Goal: Complete application form

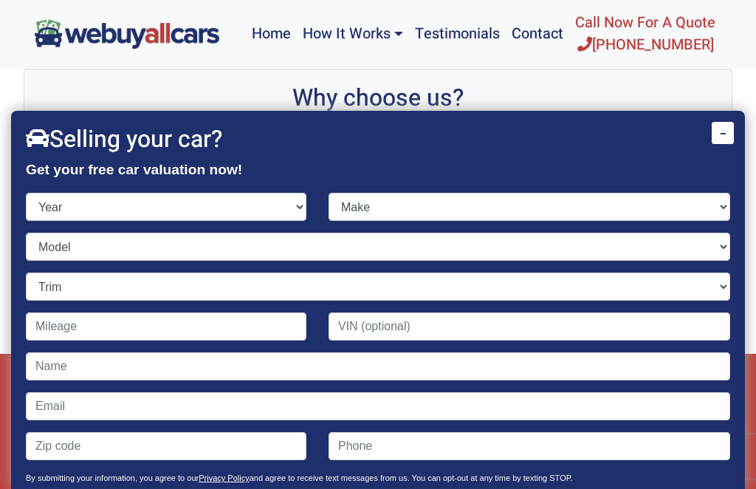
click at [38, 205] on select "Year [DATE] 2024 2023 2022 2021 2020 2019 2018 2017 2016 2015 2014 2013 2012 20…" at bounding box center [166, 207] width 281 height 28
select select "2008"
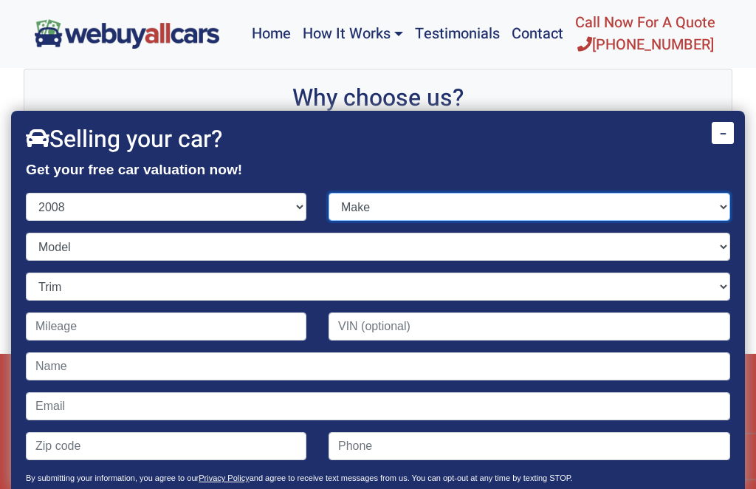
click at [373, 210] on select "Make Acura Aston [PERSON_NAME] Audi Bentley BMW Bugatti Buick Cadillac Chevrole…" at bounding box center [530, 207] width 402 height 28
click at [346, 209] on select "Make Acura Aston [PERSON_NAME] Audi Bentley BMW Bugatti Buick Cadillac Chevrole…" at bounding box center [530, 207] width 402 height 28
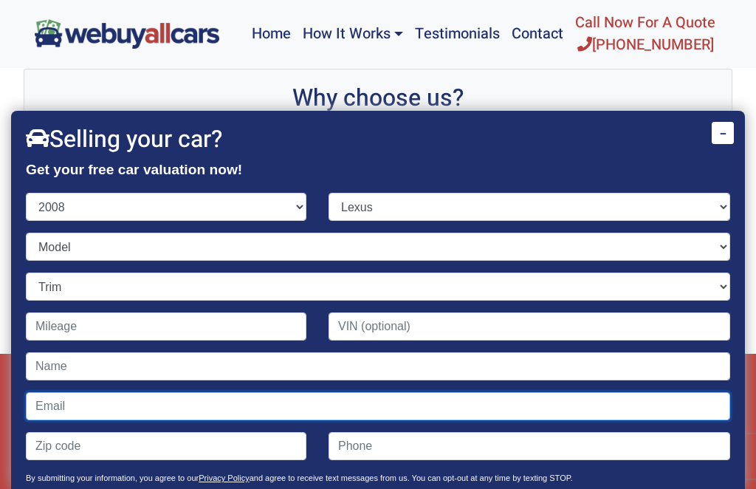
click at [453, 408] on input "Contact form" at bounding box center [378, 406] width 704 height 28
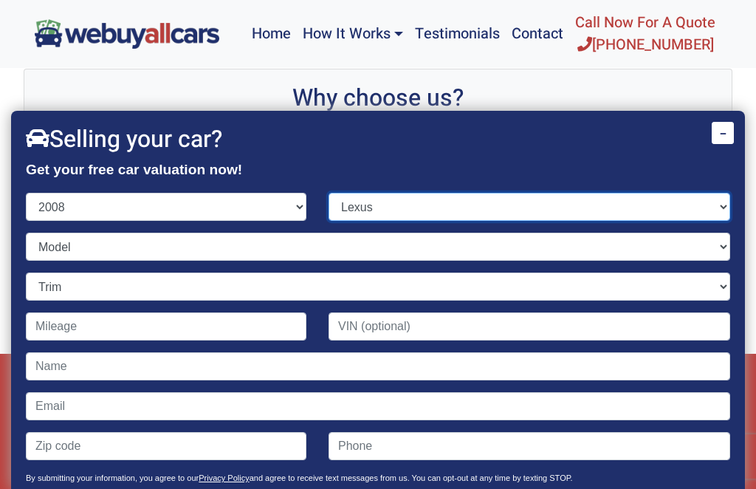
click at [356, 208] on select "Make Acura Aston [PERSON_NAME] Audi Bentley BMW Bugatti Buick Cadillac Chevrole…" at bounding box center [530, 207] width 402 height 28
select select "Acura"
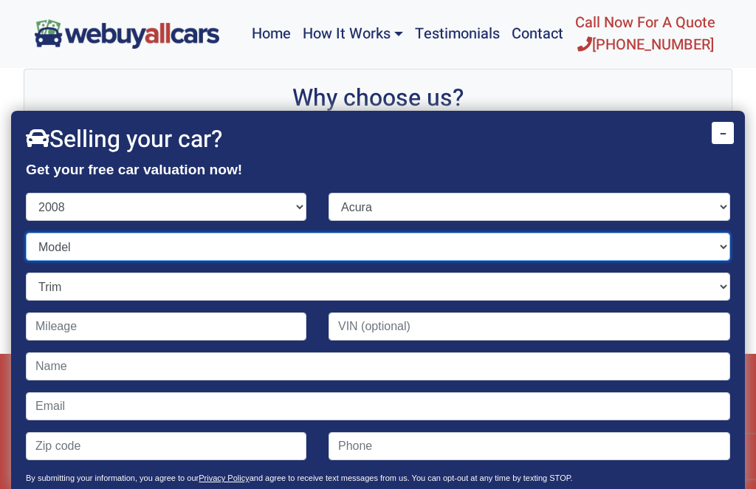
click at [60, 242] on select "Model" at bounding box center [378, 247] width 704 height 28
click at [28, 233] on select "Model MDX RDX RL TL TSX" at bounding box center [378, 247] width 704 height 28
click at [47, 255] on select "Model MDX RDX RL TL TSX" at bounding box center [378, 247] width 704 height 28
click at [50, 258] on select "Model MDX RDX RL TL TSX" at bounding box center [378, 247] width 704 height 28
click at [38, 252] on select "Model MDX RDX RL TL TSX" at bounding box center [378, 247] width 704 height 28
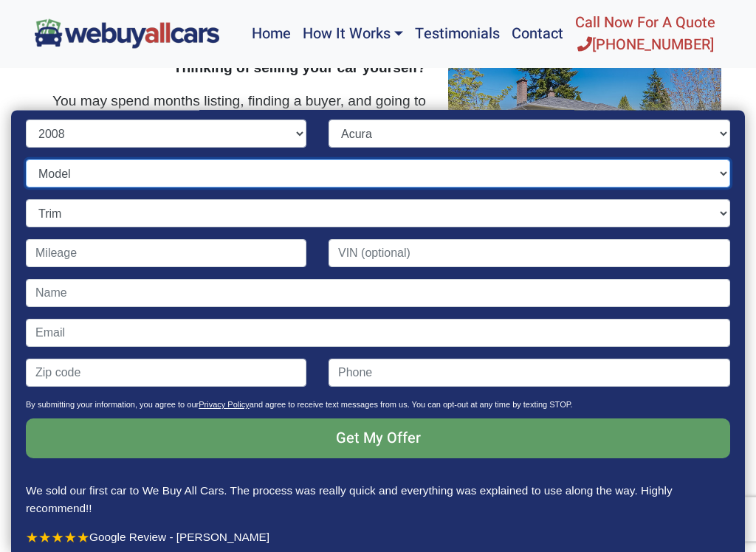
scroll to position [1024, 0]
